Goal: Task Accomplishment & Management: Use online tool/utility

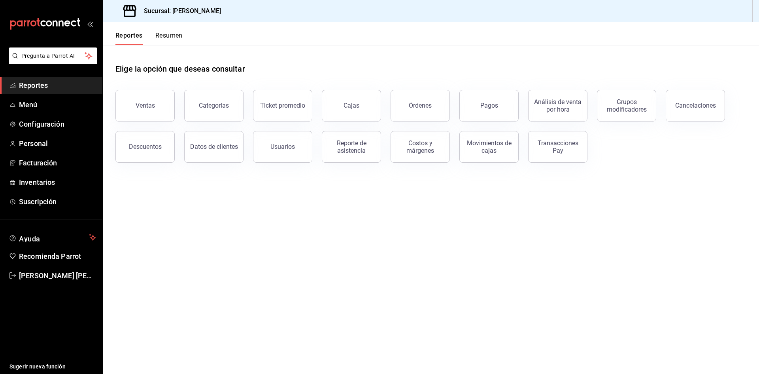
click at [162, 36] on button "Resumen" at bounding box center [168, 38] width 27 height 13
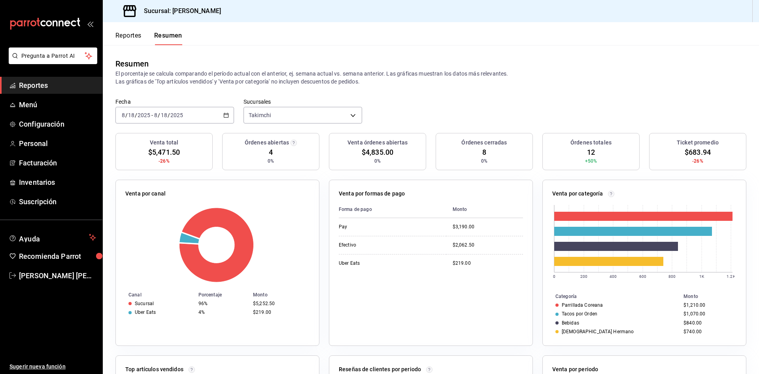
click at [114, 39] on div "Reportes Resumen" at bounding box center [142, 33] width 79 height 23
click at [123, 39] on button "Reportes" at bounding box center [128, 38] width 26 height 13
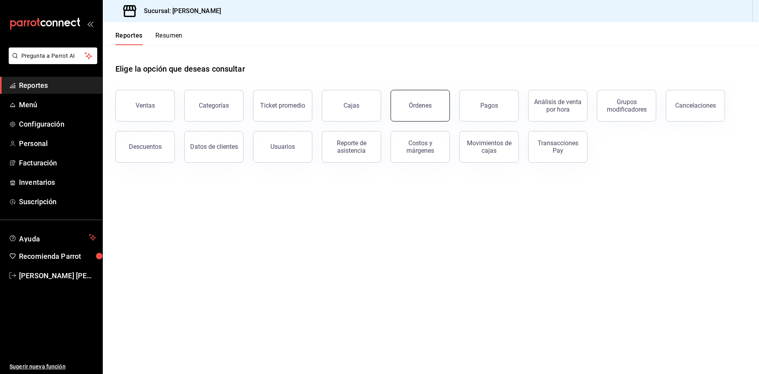
click at [409, 114] on button "Órdenes" at bounding box center [420, 106] width 59 height 32
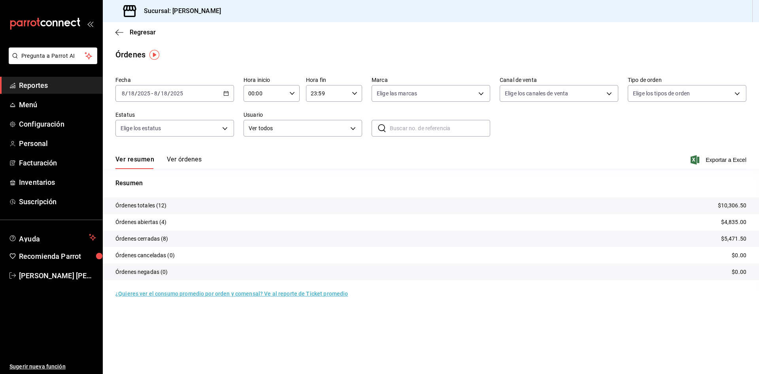
click at [225, 94] on icon "button" at bounding box center [226, 94] width 6 height 6
click at [155, 134] on span "Ayer" at bounding box center [152, 135] width 61 height 8
click at [191, 161] on button "Ver órdenes" at bounding box center [184, 161] width 35 height 13
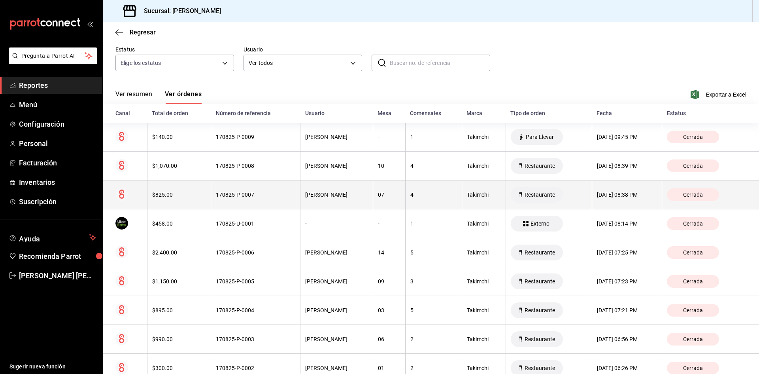
scroll to position [79, 0]
